Goal: Transaction & Acquisition: Book appointment/travel/reservation

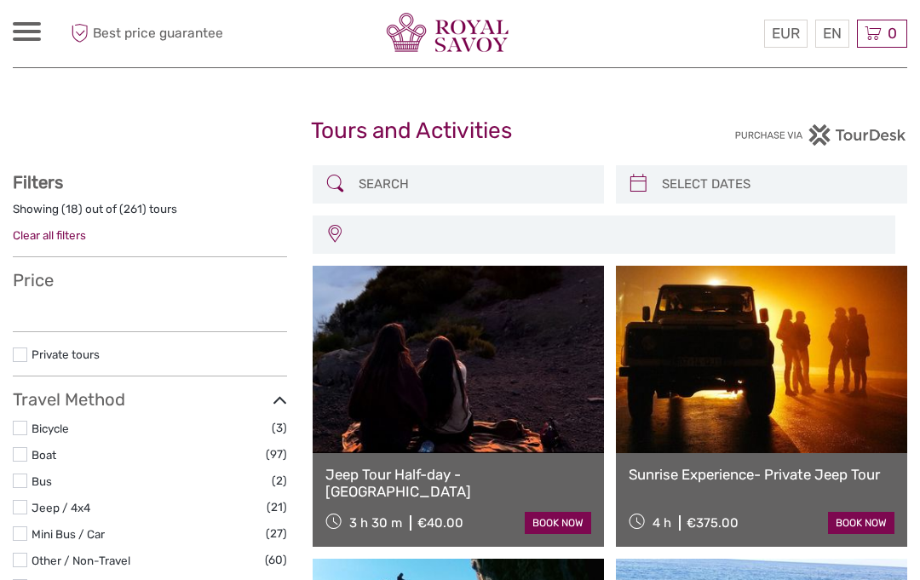
select select
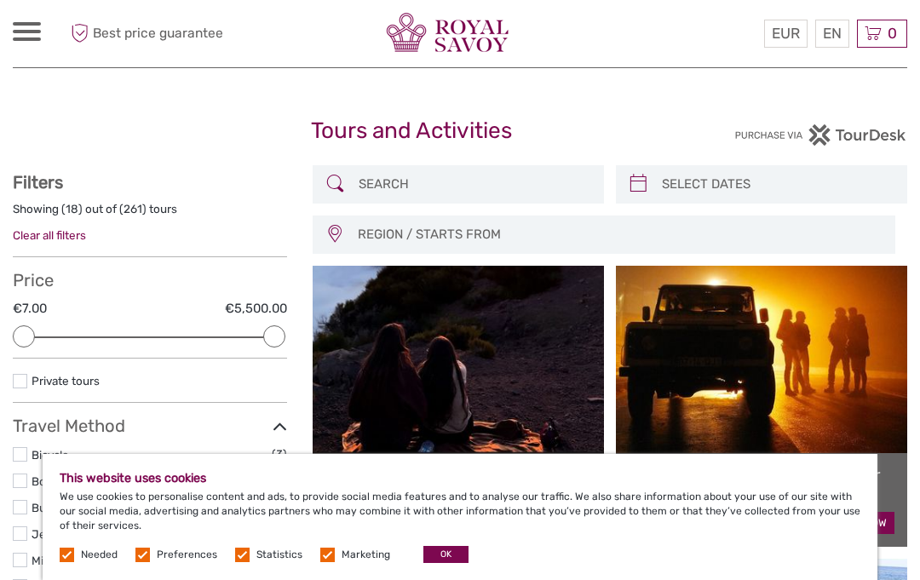
click at [566, 404] on link at bounding box center [458, 359] width 291 height 187
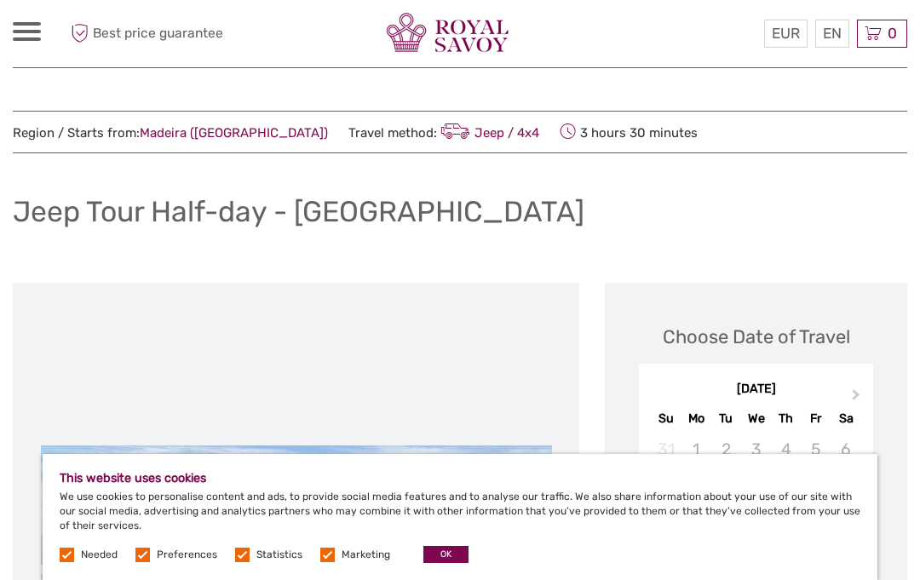
click at [32, 29] on div at bounding box center [27, 31] width 28 height 19
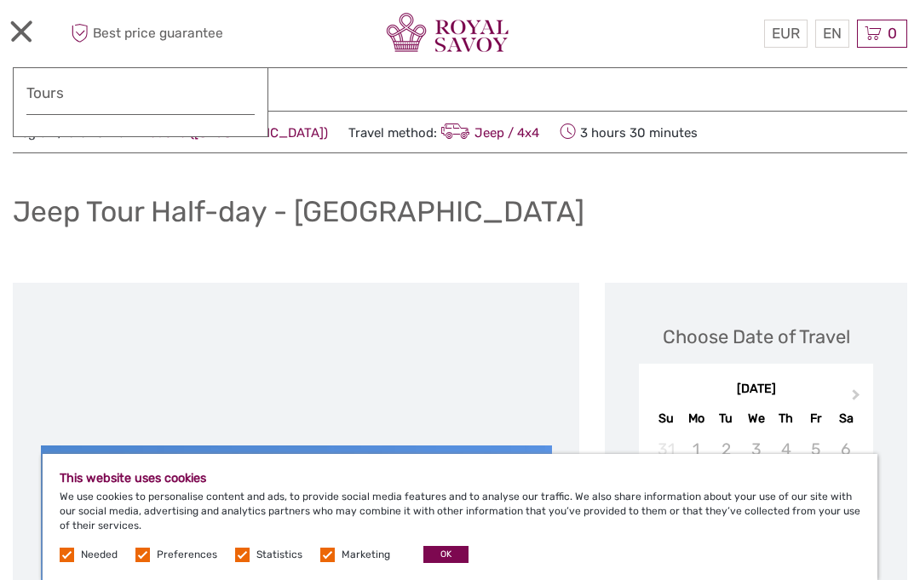
click at [37, 37] on div at bounding box center [27, 31] width 28 height 19
click at [38, 26] on div at bounding box center [27, 31] width 28 height 19
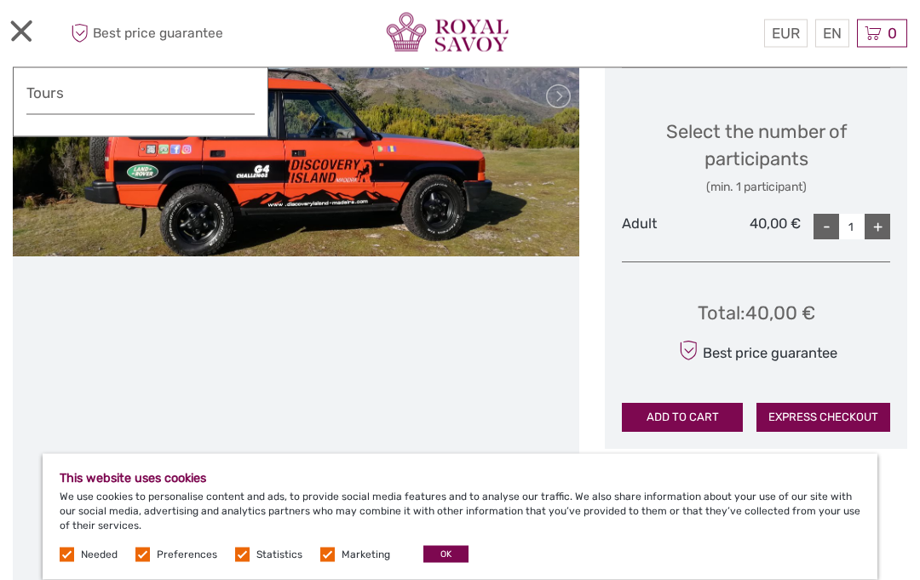
scroll to position [690, 0]
click at [850, 579] on div "This website uses cookies We use cookies to personalise content and ads, to pro…" at bounding box center [460, 517] width 835 height 126
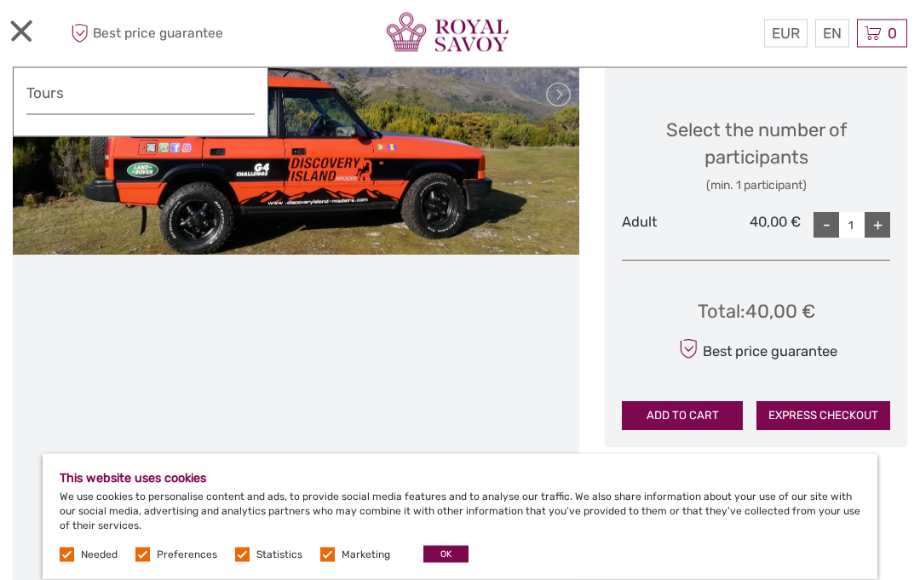
click at [732, 579] on div "This website uses cookies We use cookies to personalise content and ads, to pro…" at bounding box center [460, 517] width 835 height 126
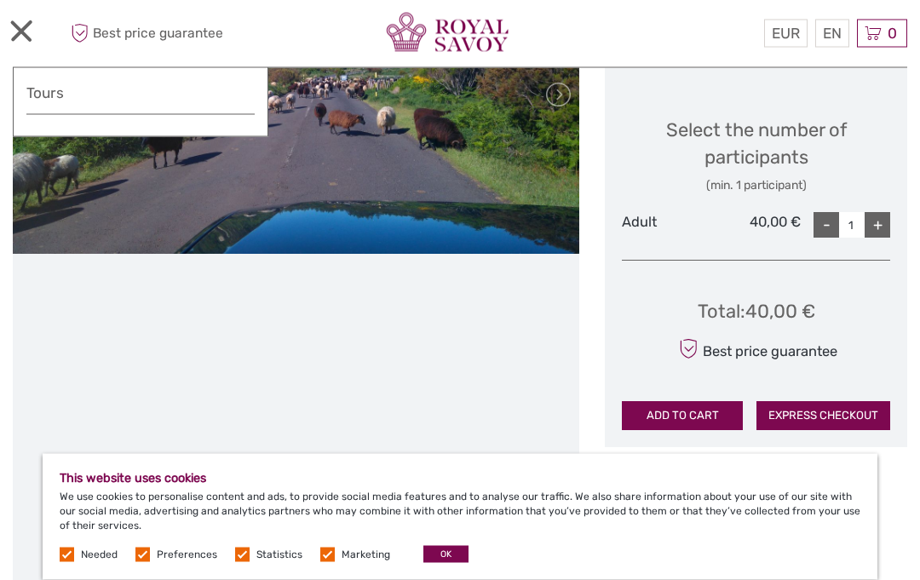
scroll to position [692, 0]
click at [439, 563] on button "OK" at bounding box center [445, 554] width 45 height 17
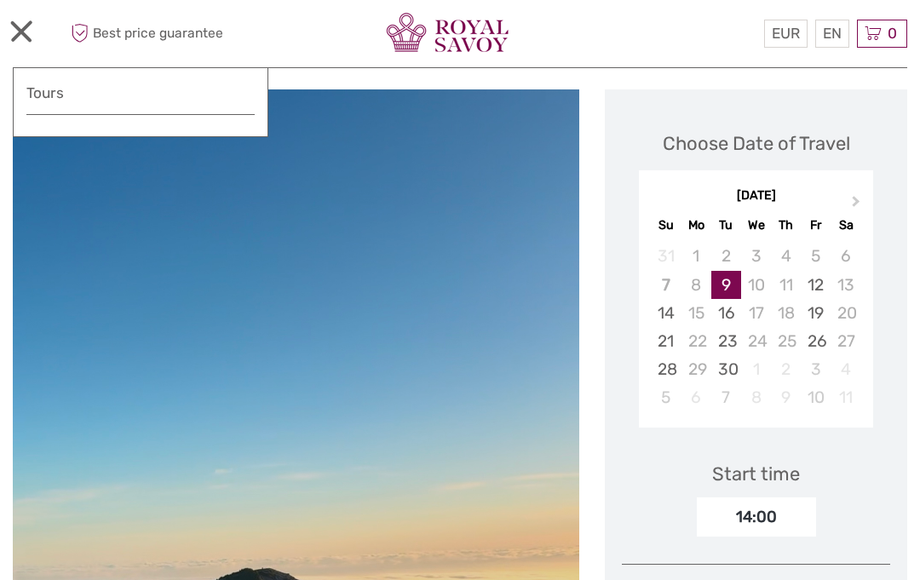
scroll to position [0, 0]
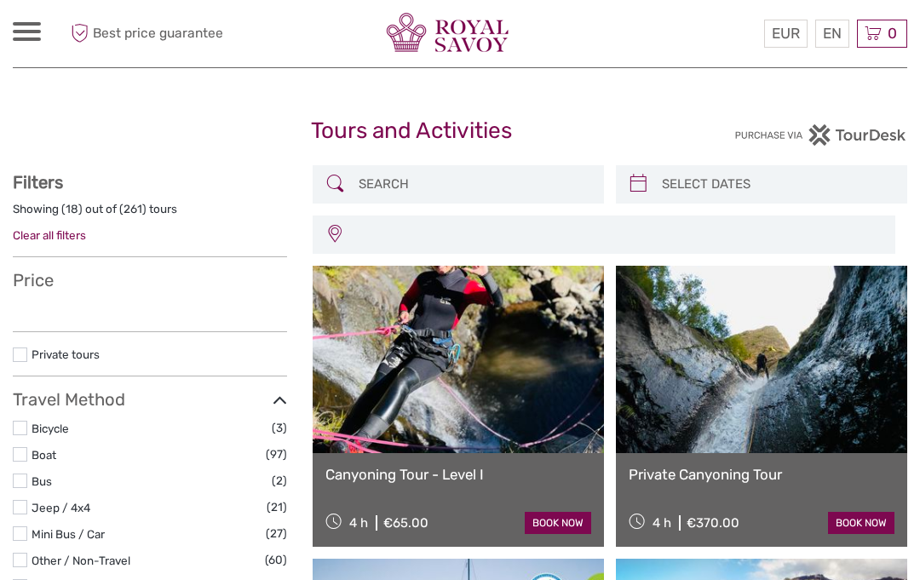
select select
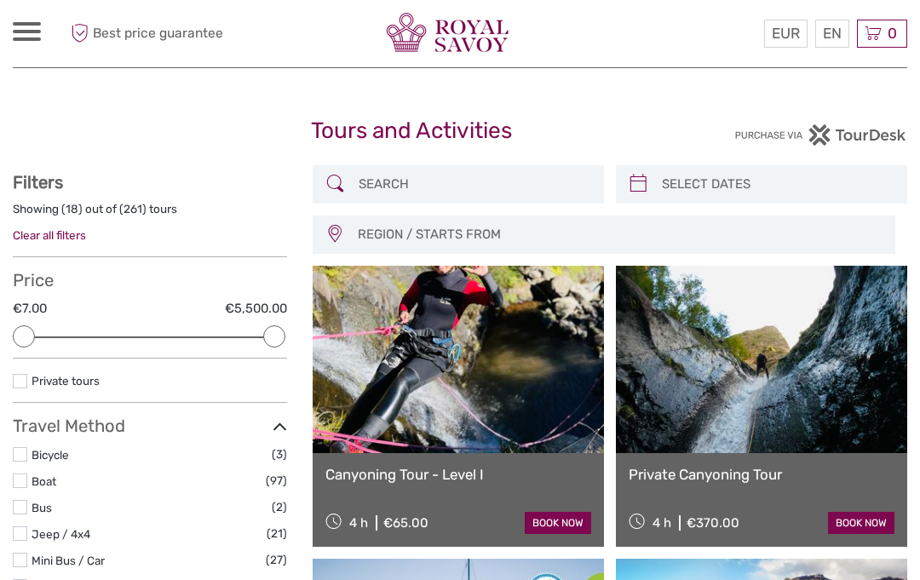
click at [431, 195] on input "search" at bounding box center [474, 184] width 244 height 30
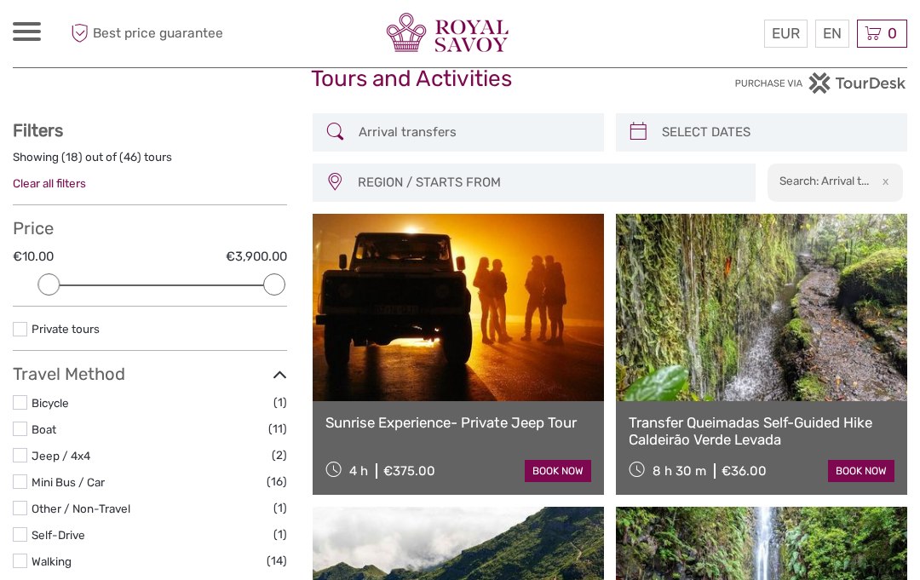
scroll to position [51, 0]
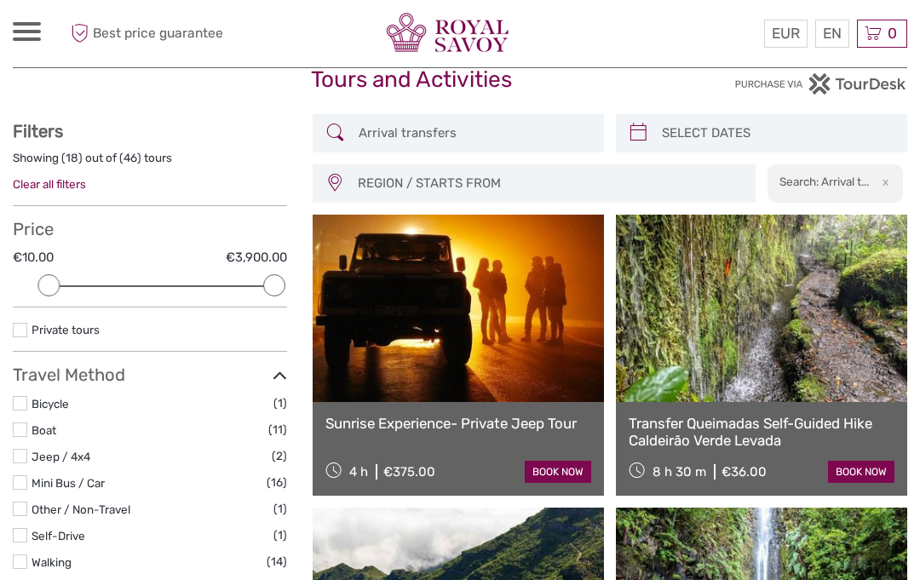
type input "Arrival transfers"
click at [672, 134] on input "search" at bounding box center [777, 133] width 244 height 30
type input "07/09/2025"
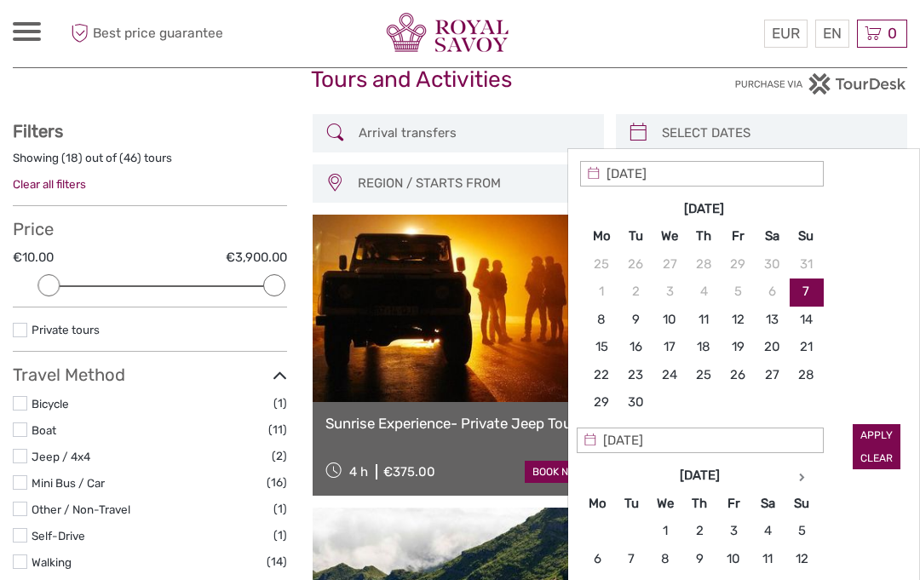
click at [673, 171] on input "07/09/2025" at bounding box center [702, 174] width 244 height 26
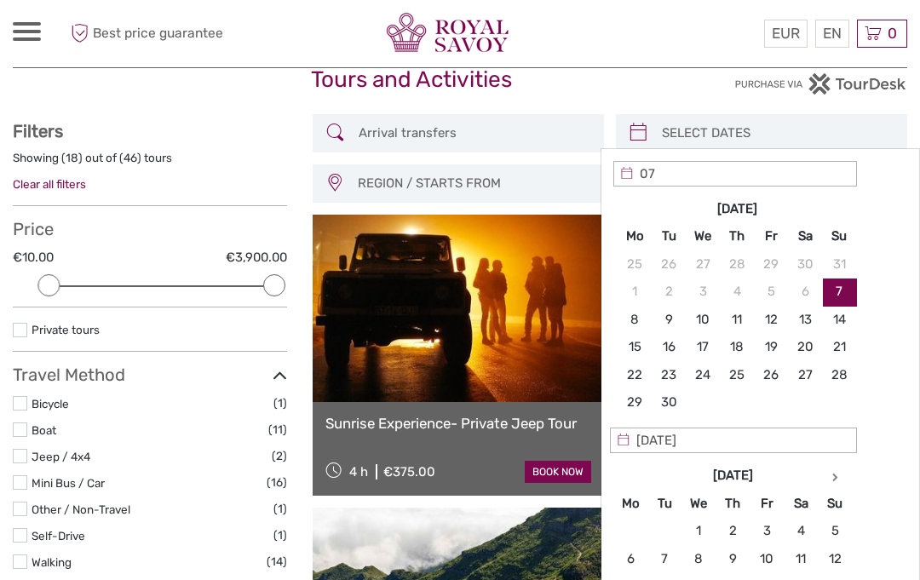
type input "0"
type input "1"
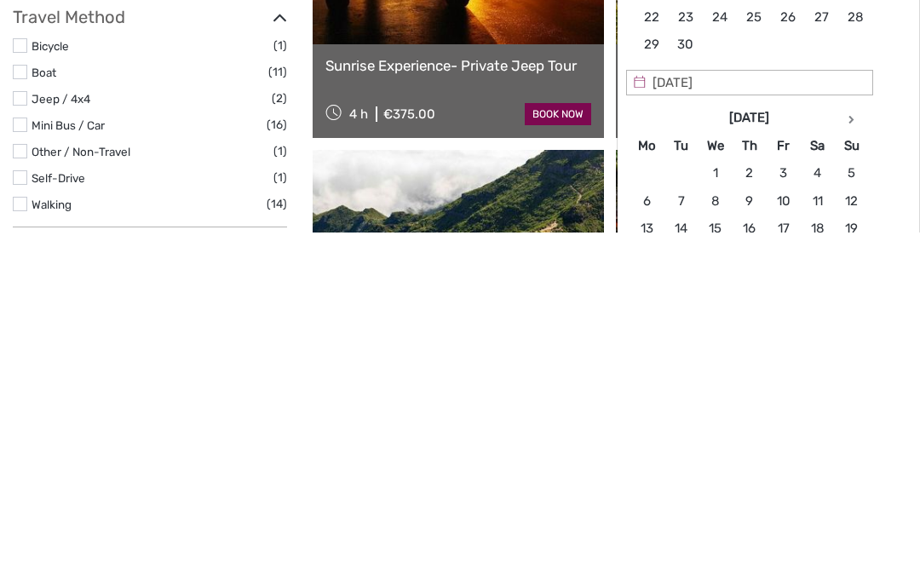
scroll to position [75, 0]
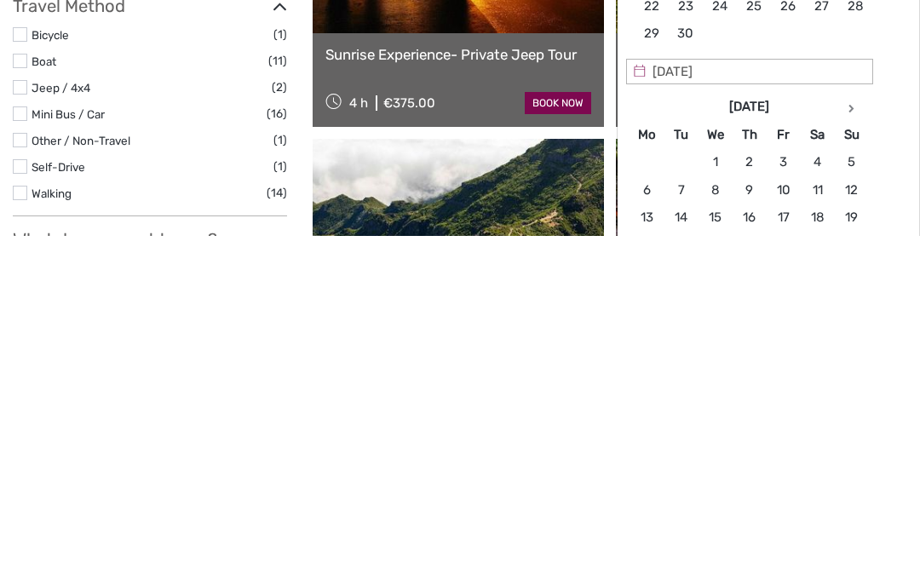
type input "13/09/2025"
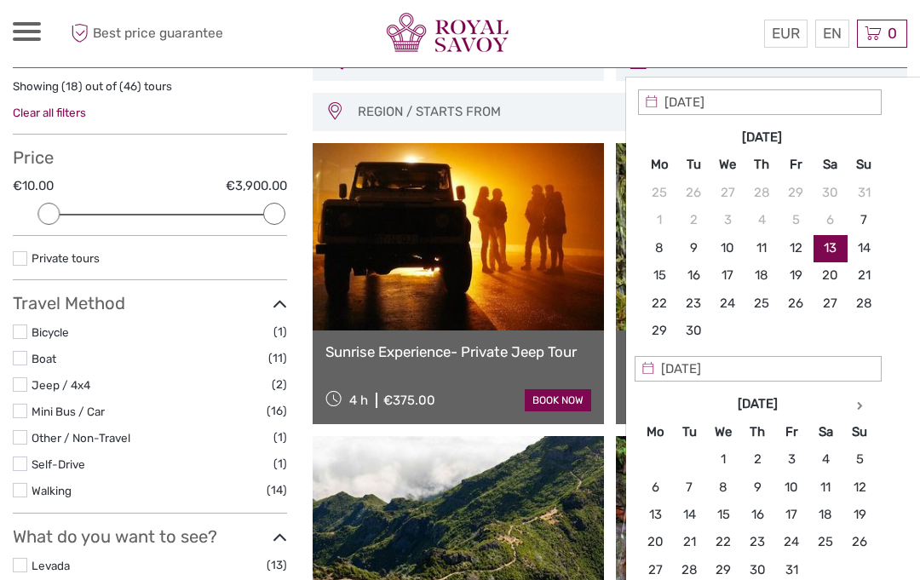
scroll to position [124, 0]
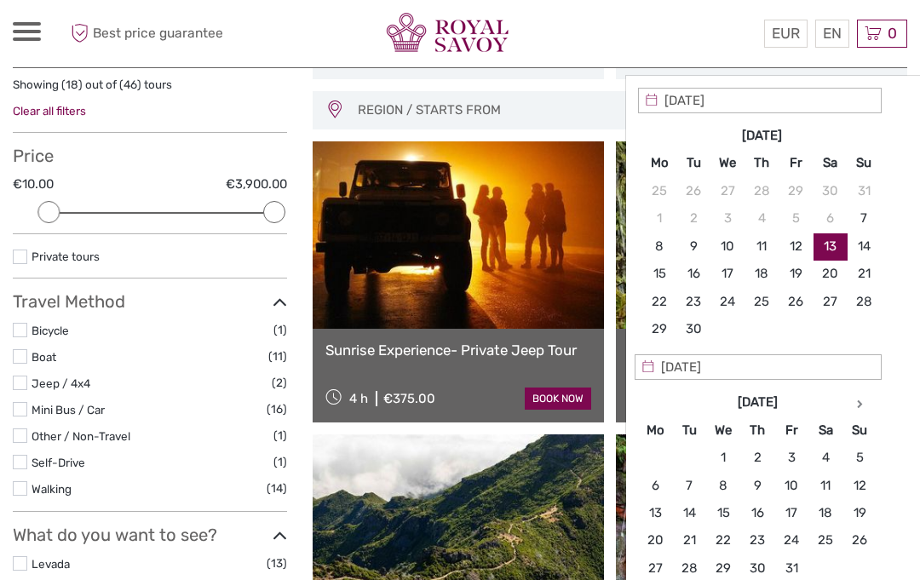
click at [764, 99] on input "13/09/2025" at bounding box center [760, 101] width 244 height 26
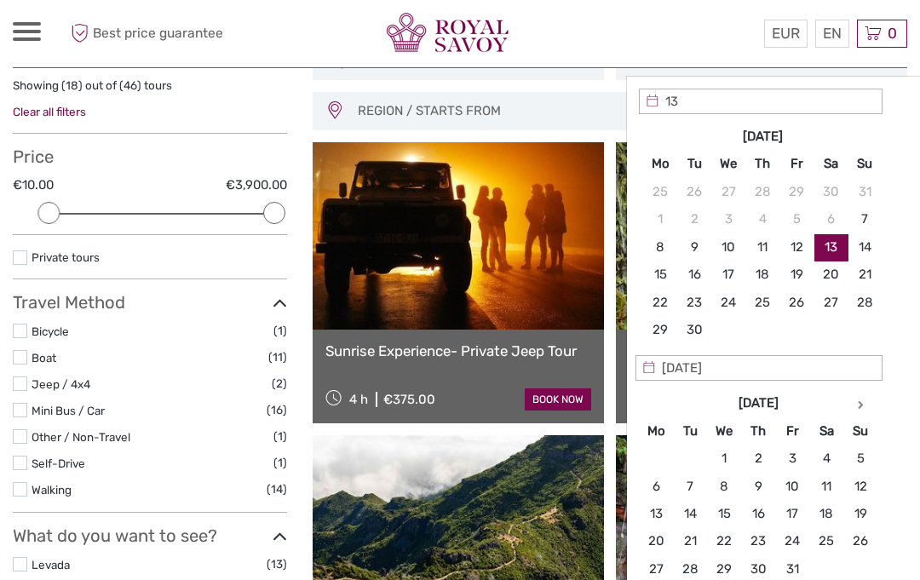
type input "1"
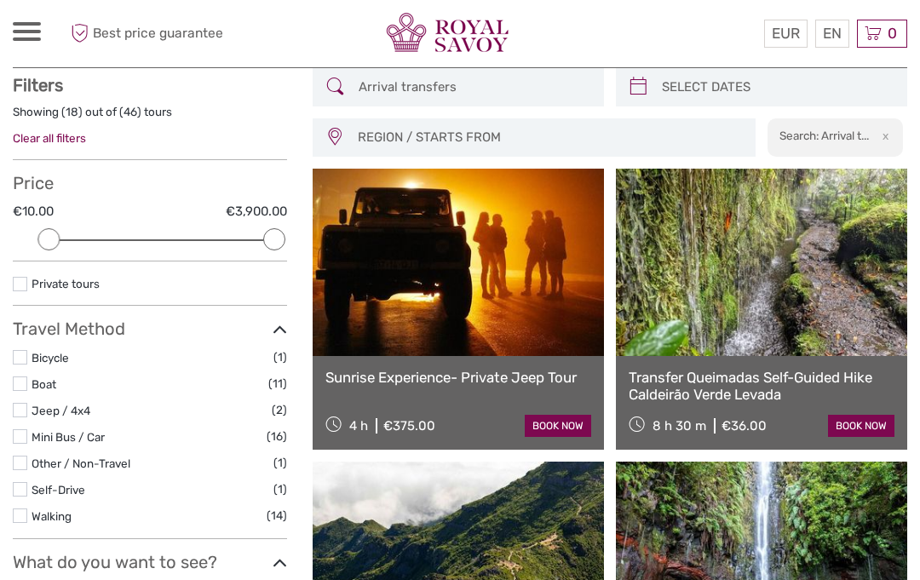
scroll to position [96, 0]
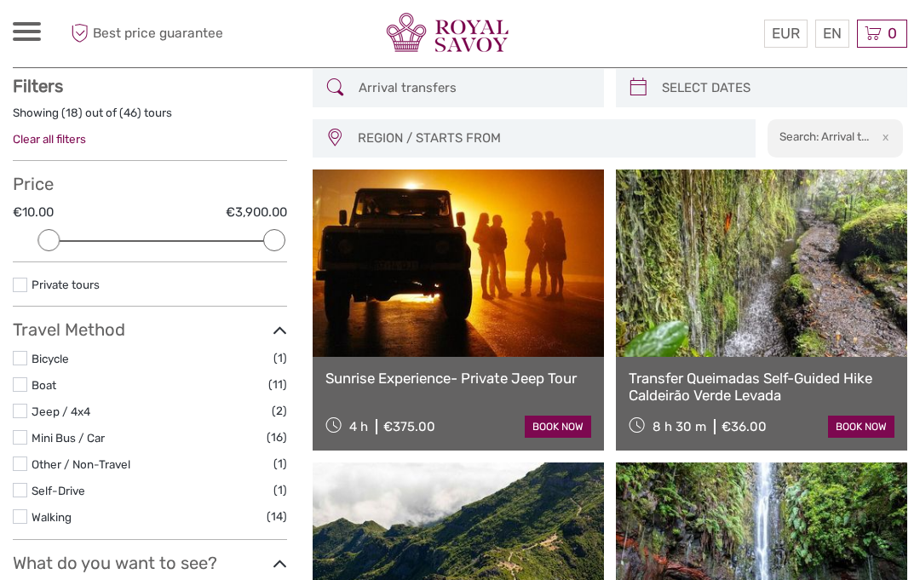
click at [745, 85] on input "search" at bounding box center [777, 88] width 244 height 30
type input "07/09/2025"
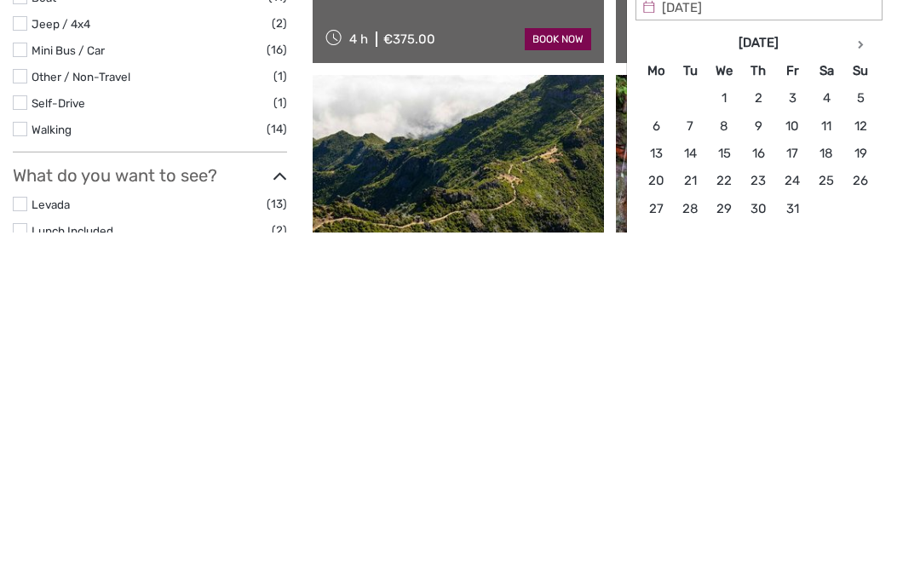
scroll to position [141, 0]
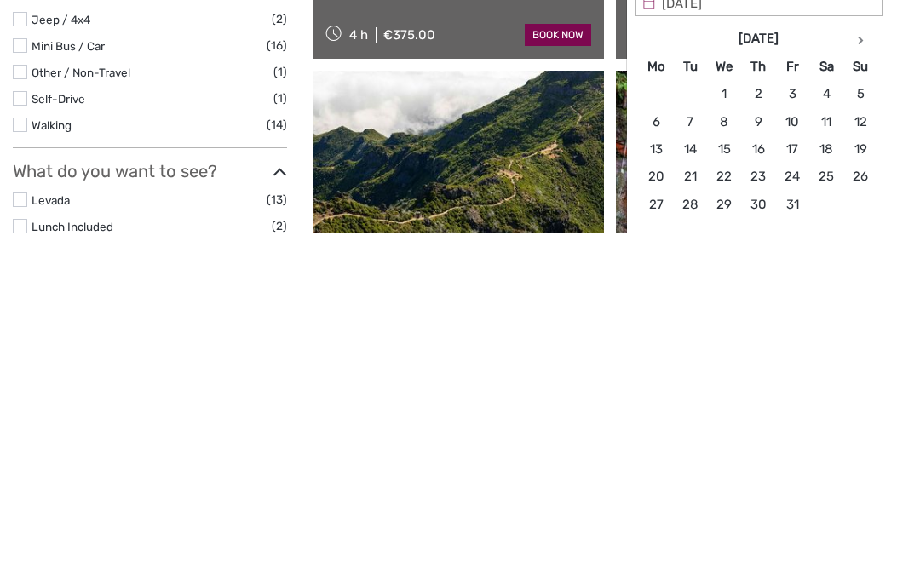
type input "13/10/2025"
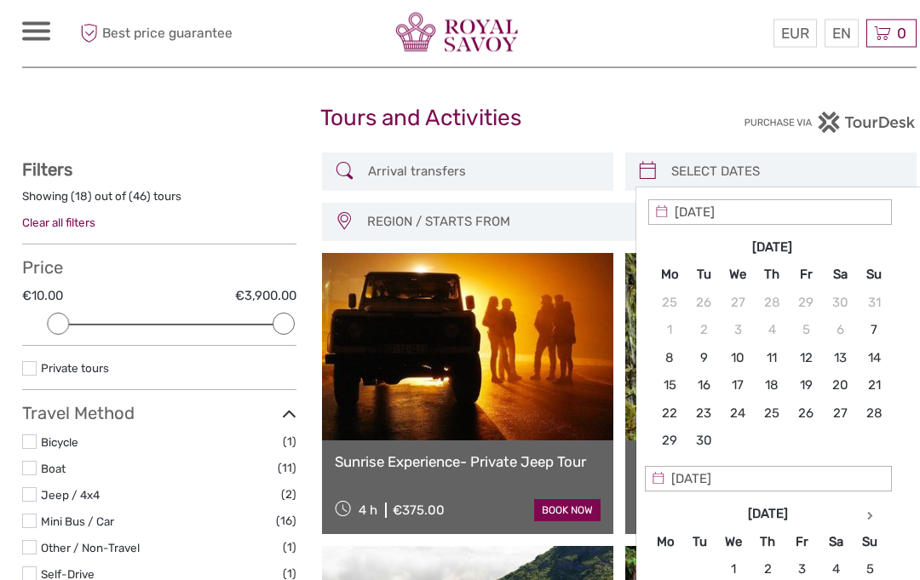
scroll to position [0, 0]
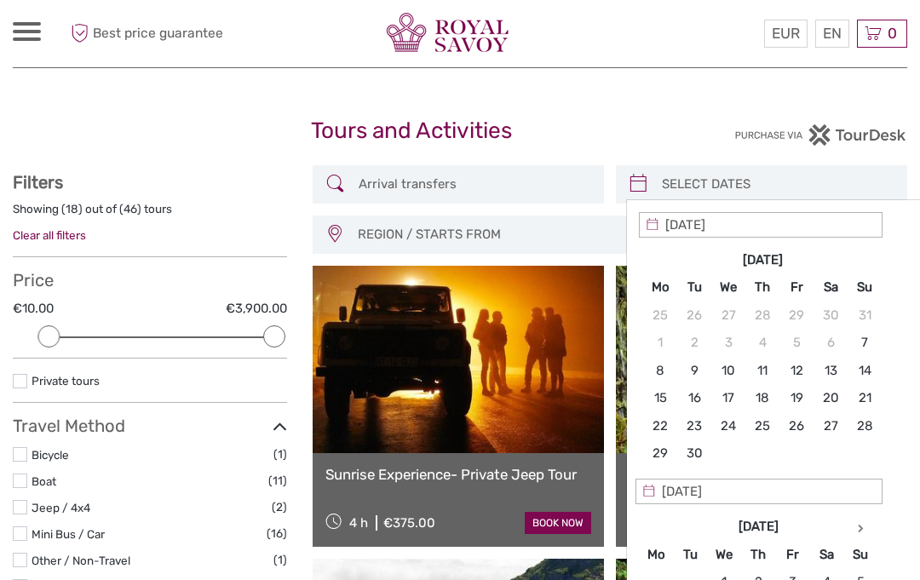
click at [890, 257] on div "Sep 2025 Mo Tu We Th Fr Sa Su 25 26 27 28 29 30 31 1 2 3 4 5 6 7 8 9 10 11 12 1…" at bounding box center [766, 357] width 254 height 230
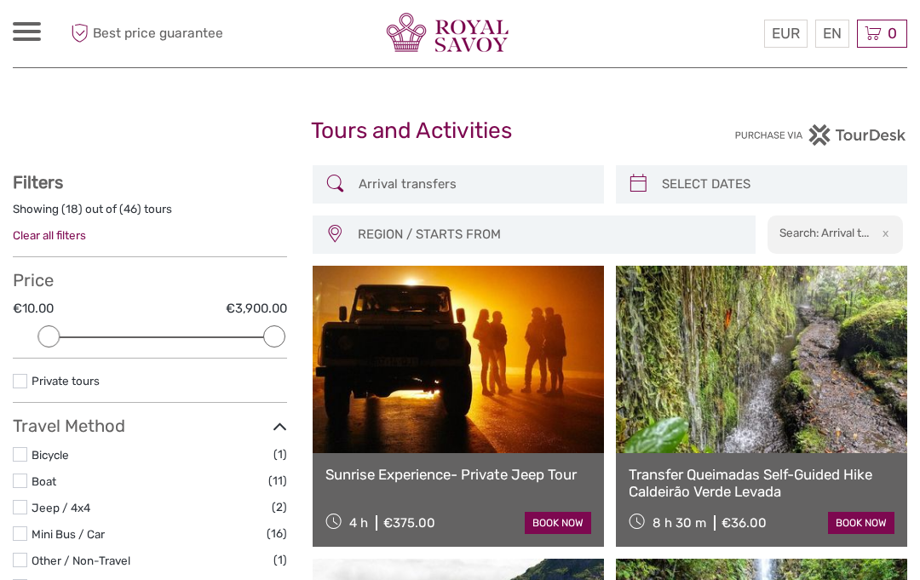
click at [336, 186] on icon at bounding box center [335, 183] width 18 height 27
click at [83, 235] on link "Clear all filters" at bounding box center [49, 235] width 73 height 14
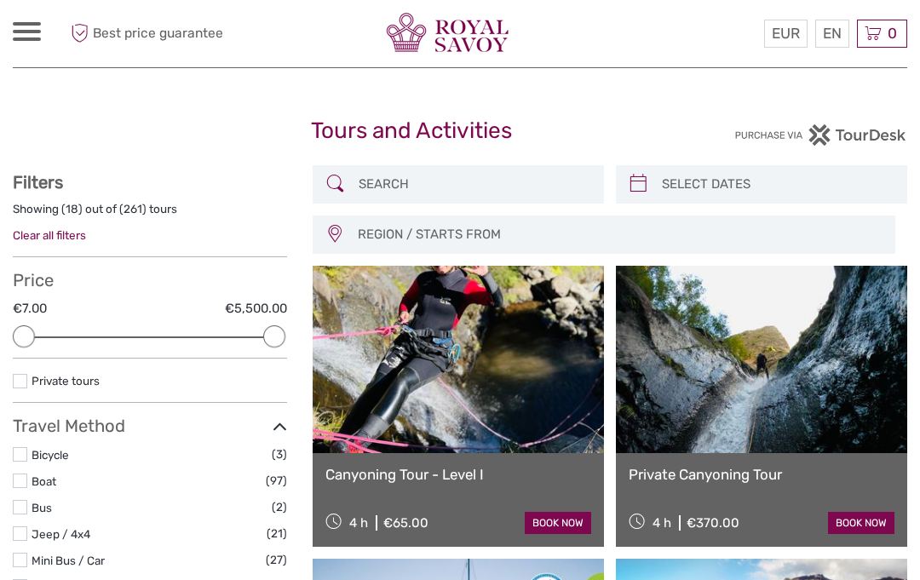
select select
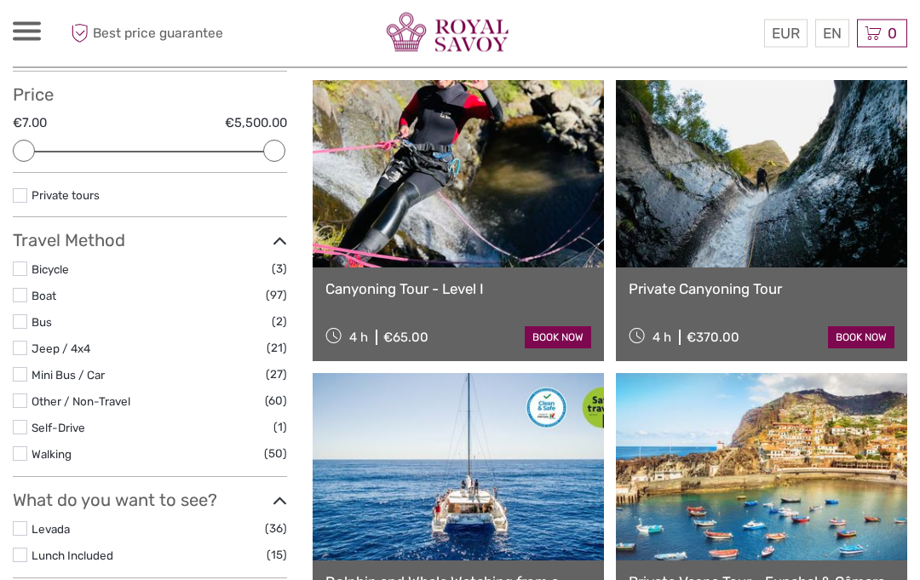
scroll to position [187, 0]
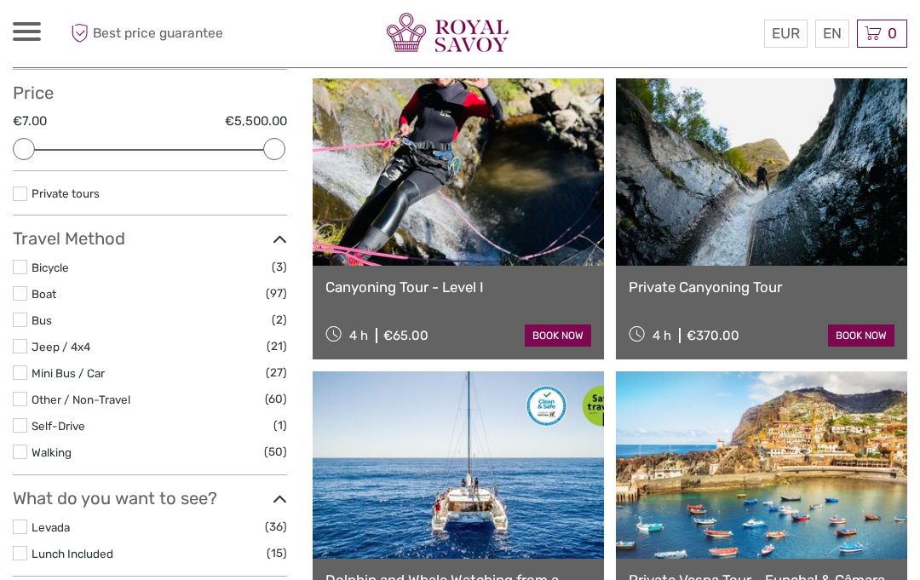
click at [36, 366] on link "Mini Bus / Car" at bounding box center [68, 373] width 73 height 14
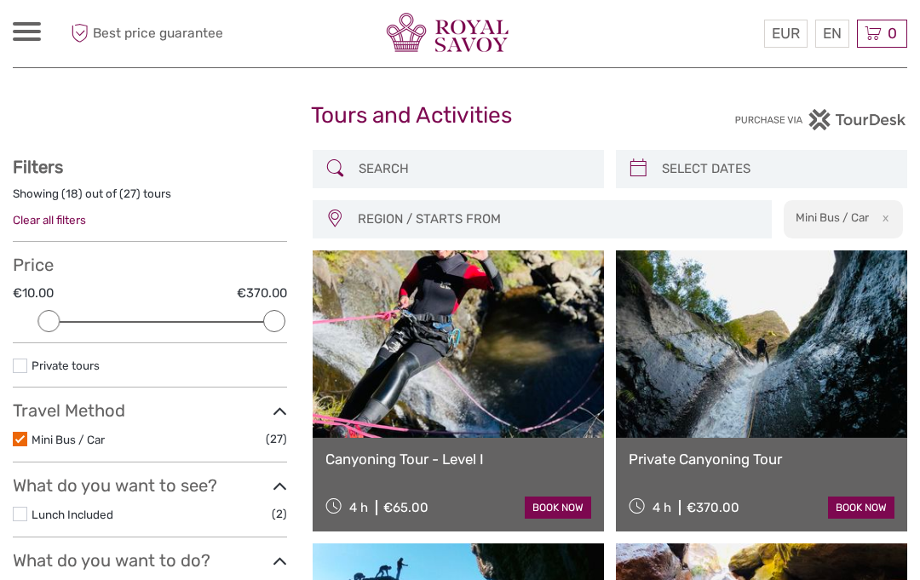
scroll to position [16, 0]
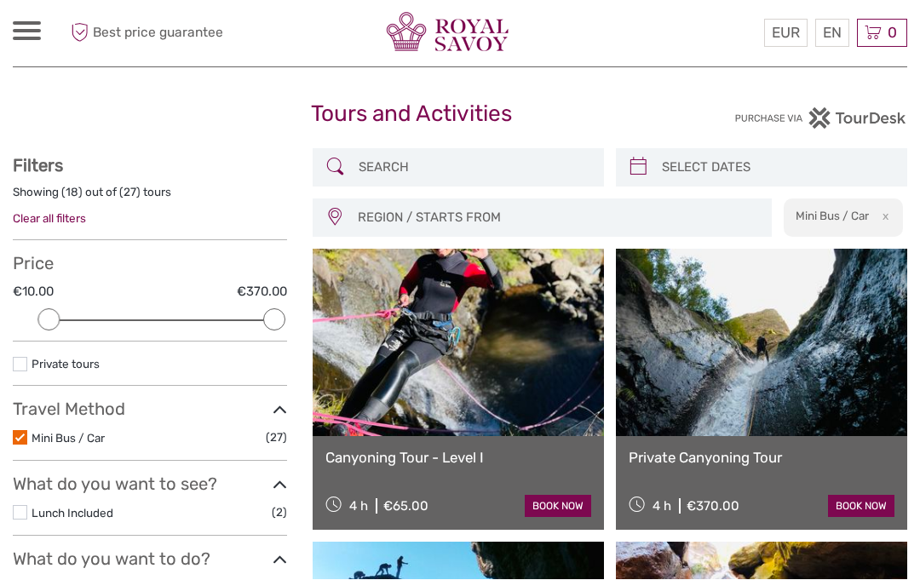
click at [37, 24] on span at bounding box center [27, 23] width 28 height 3
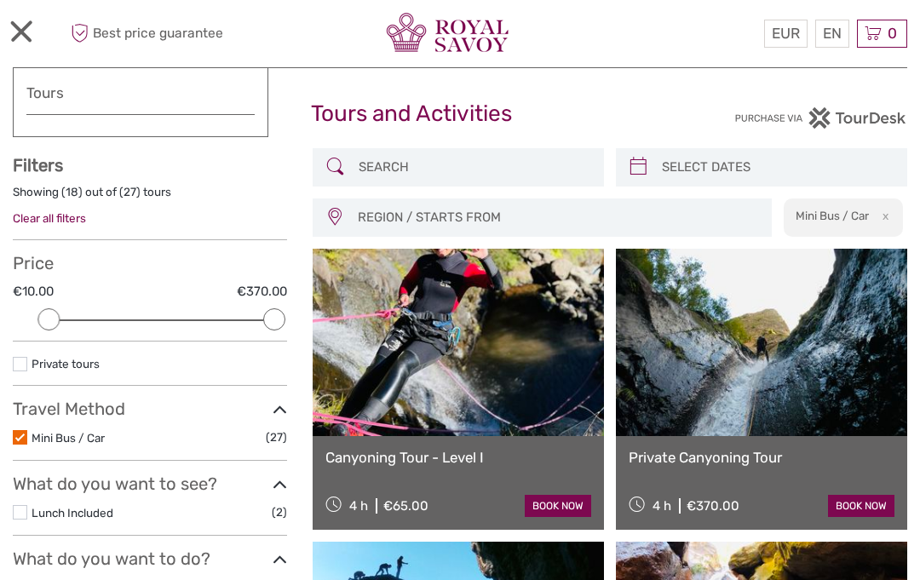
click at [77, 95] on link "Tours" at bounding box center [140, 93] width 228 height 25
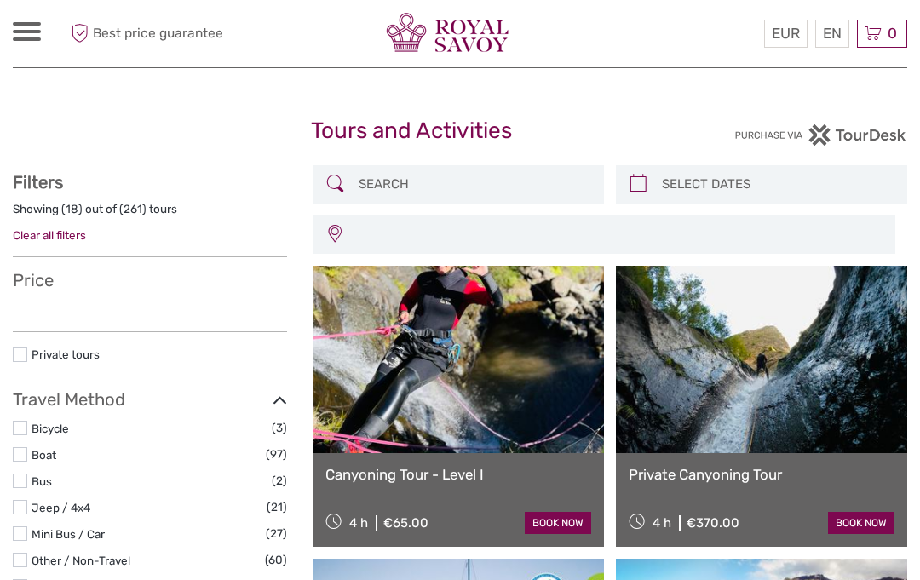
select select
